Goal: Navigation & Orientation: Find specific page/section

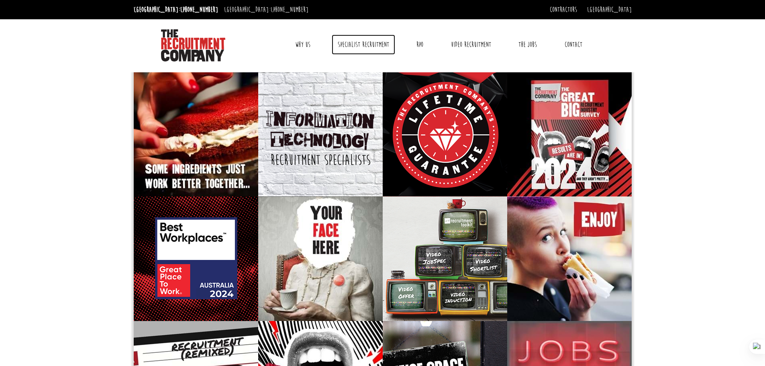
click at [348, 46] on link "Specialist Recruitment" at bounding box center [363, 45] width 63 height 20
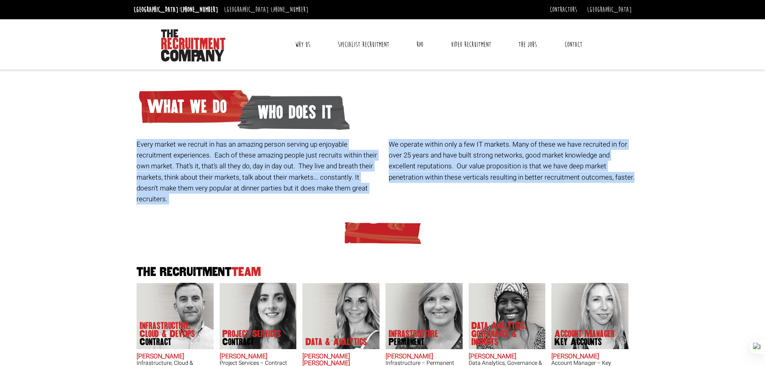
drag, startPoint x: 136, startPoint y: 141, endPoint x: 605, endPoint y: 180, distance: 470.8
click at [637, 187] on div "Every market we recruit in has an amazing person serving up enjoyable recruitme…" at bounding box center [386, 142] width 504 height 131
click at [626, 199] on button at bounding box center [630, 198] width 10 height 10
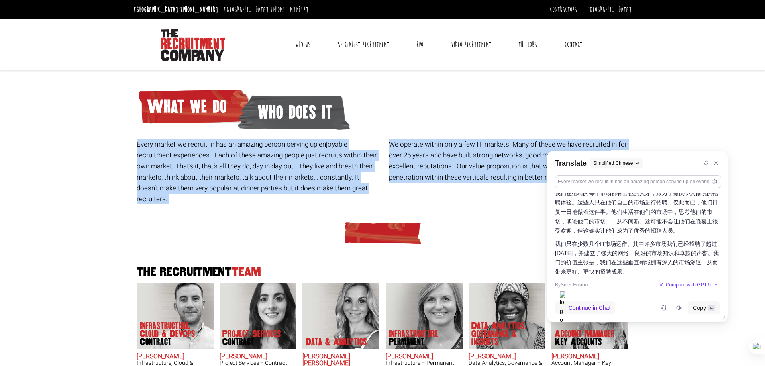
scroll to position [5, 0]
click at [512, 137] on div "Every market we recruit in has an amazing person serving up enjoyable recruitme…" at bounding box center [386, 142] width 504 height 131
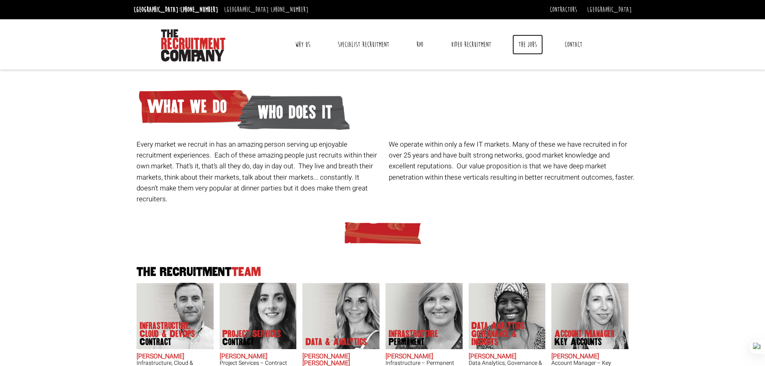
click at [524, 49] on link "The Jobs" at bounding box center [527, 45] width 31 height 20
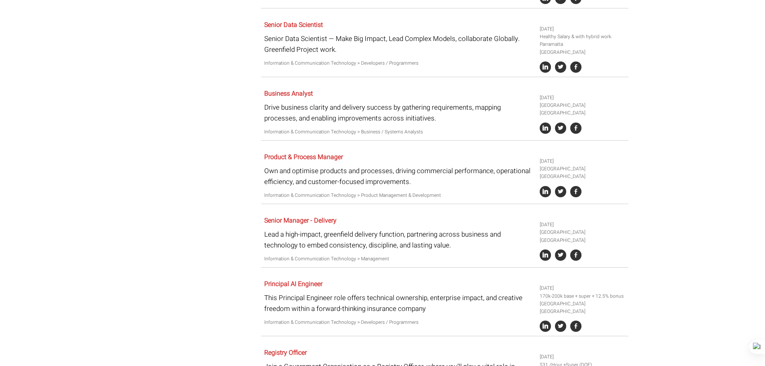
scroll to position [885, 0]
